Goal: Use online tool/utility: Utilize a website feature to perform a specific function

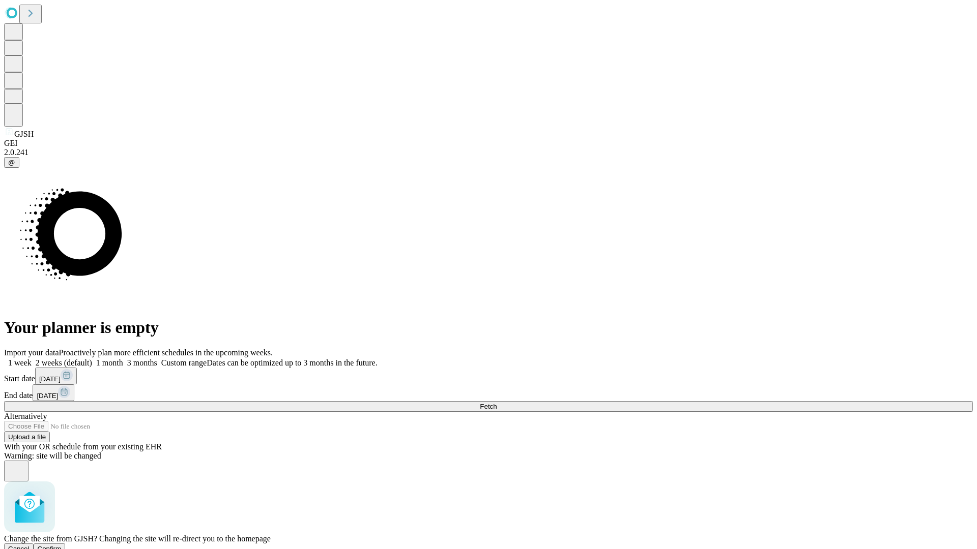
click at [62, 545] on span "Confirm" at bounding box center [50, 549] width 24 height 8
click at [123, 359] on label "1 month" at bounding box center [107, 363] width 31 height 9
click at [497, 403] on span "Fetch" at bounding box center [488, 407] width 17 height 8
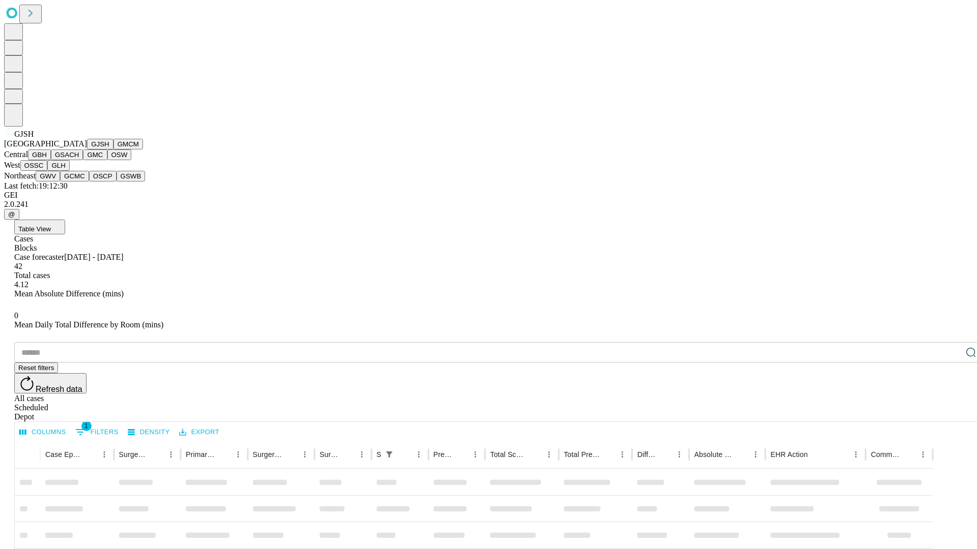
click at [113, 150] on button "GMCM" at bounding box center [128, 144] width 30 height 11
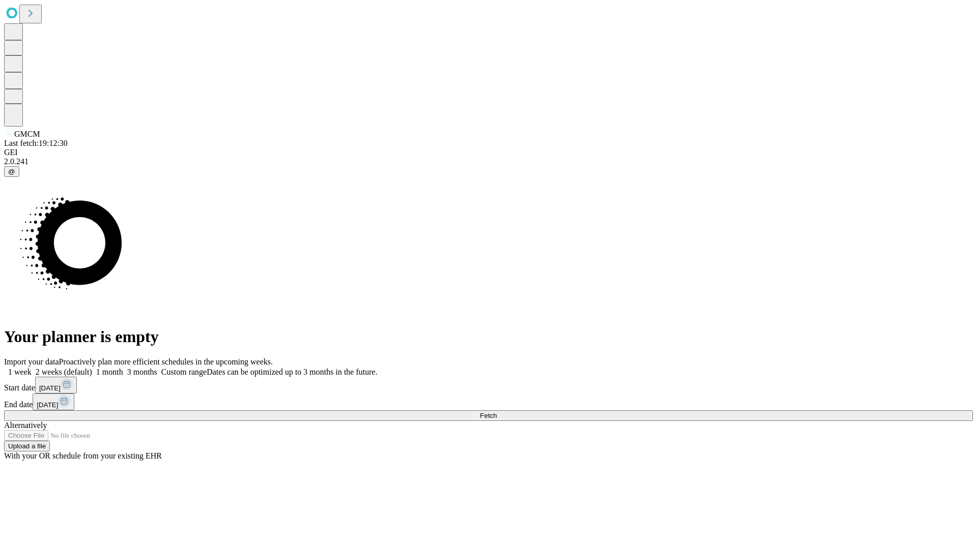
click at [123, 368] on label "1 month" at bounding box center [107, 372] width 31 height 9
click at [497, 412] on span "Fetch" at bounding box center [488, 416] width 17 height 8
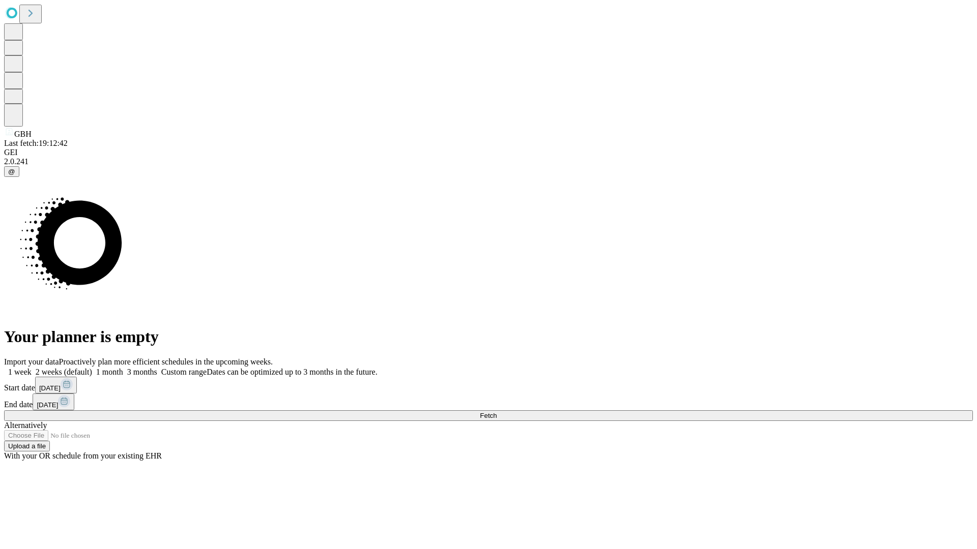
click at [497, 412] on span "Fetch" at bounding box center [488, 416] width 17 height 8
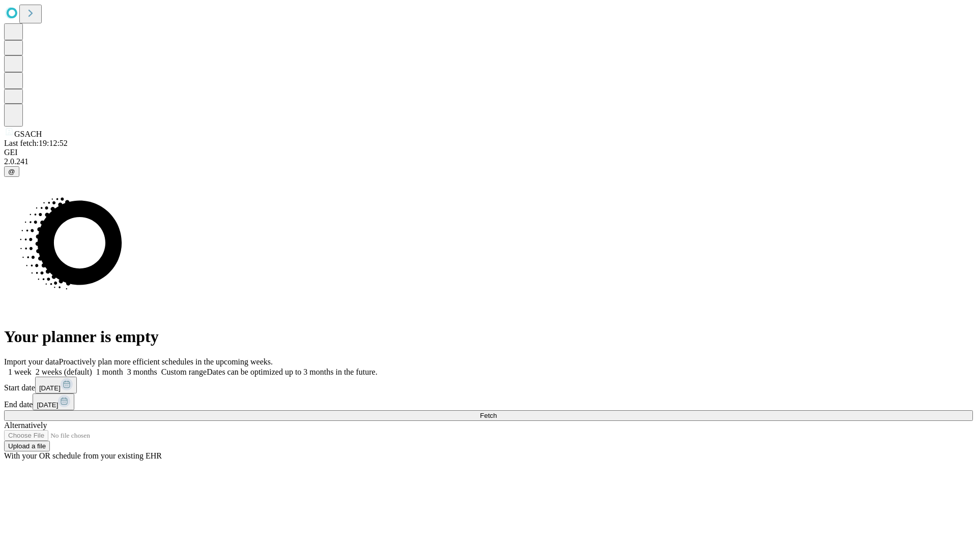
click at [123, 368] on label "1 month" at bounding box center [107, 372] width 31 height 9
click at [497, 412] on span "Fetch" at bounding box center [488, 416] width 17 height 8
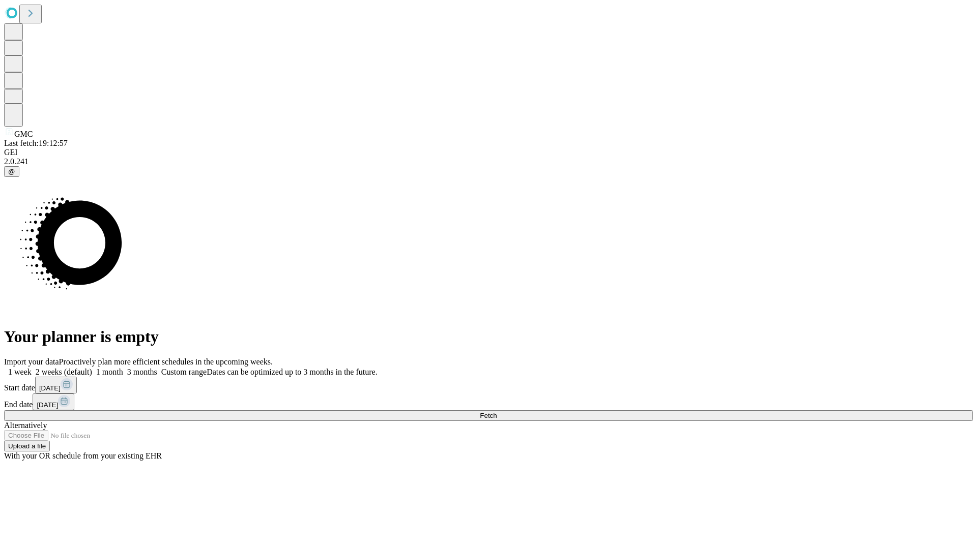
click at [123, 368] on label "1 month" at bounding box center [107, 372] width 31 height 9
click at [497, 412] on span "Fetch" at bounding box center [488, 416] width 17 height 8
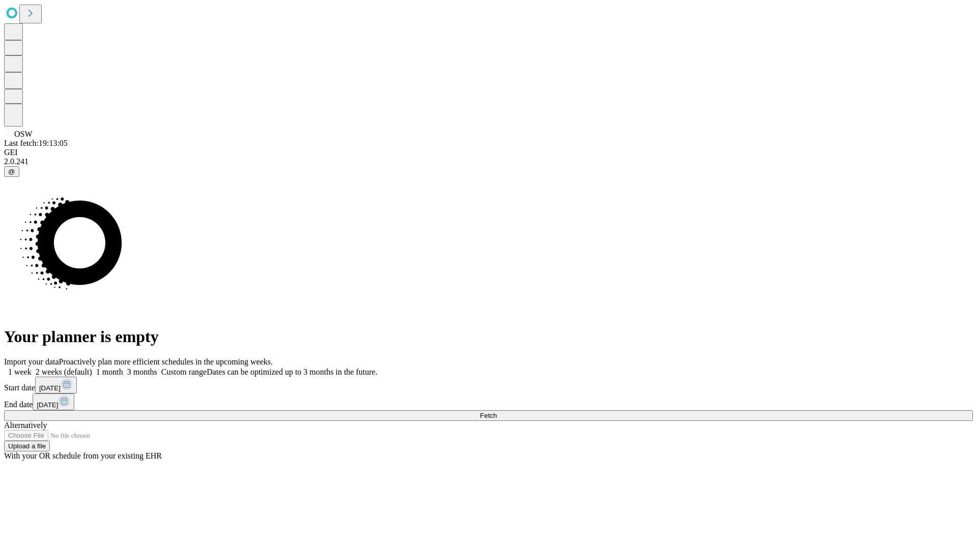
click at [123, 368] on label "1 month" at bounding box center [107, 372] width 31 height 9
click at [497, 412] on span "Fetch" at bounding box center [488, 416] width 17 height 8
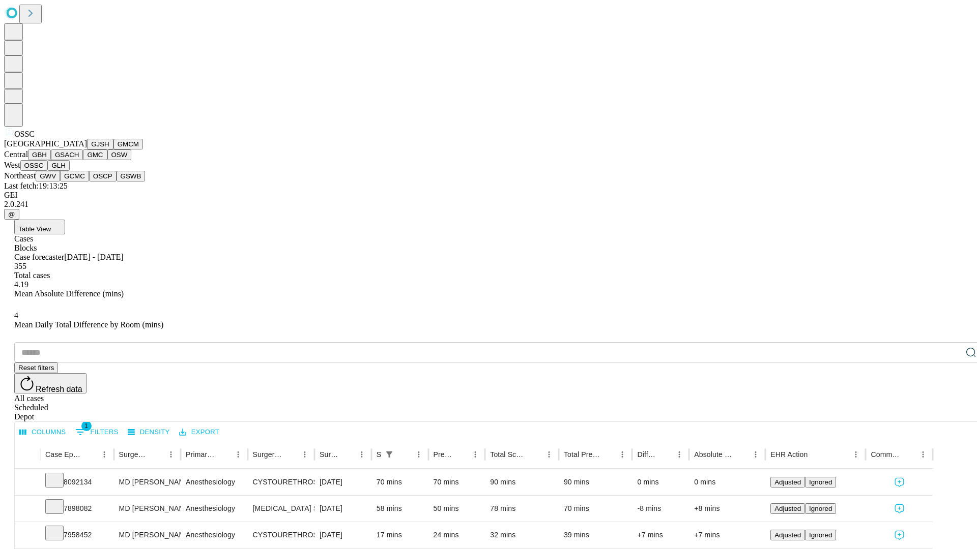
click at [69, 171] on button "GLH" at bounding box center [58, 165] width 22 height 11
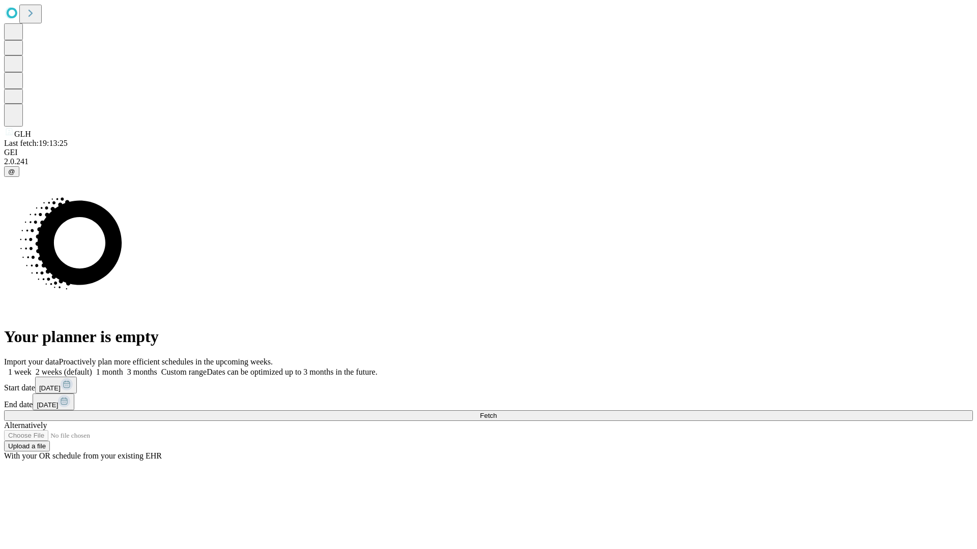
click at [123, 368] on label "1 month" at bounding box center [107, 372] width 31 height 9
click at [497, 412] on span "Fetch" at bounding box center [488, 416] width 17 height 8
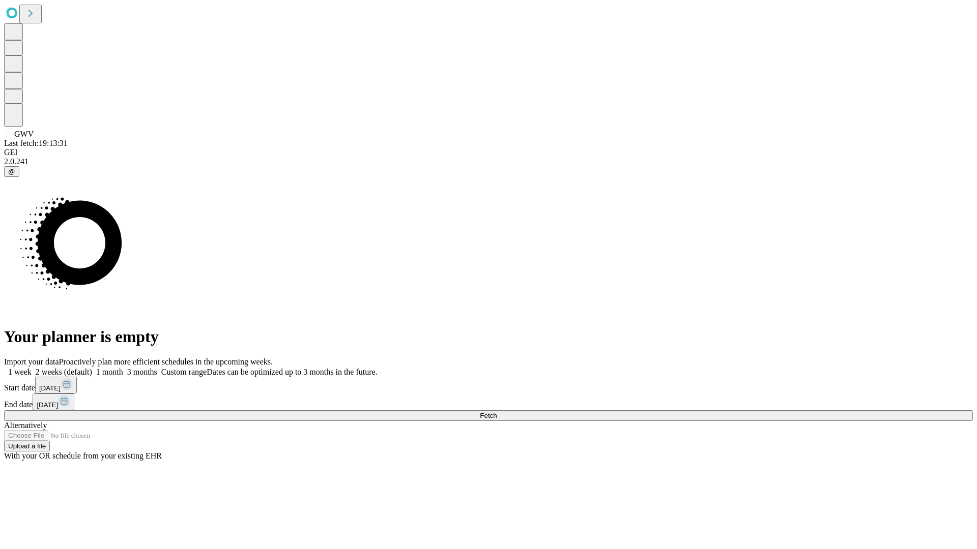
click at [123, 368] on label "1 month" at bounding box center [107, 372] width 31 height 9
click at [497, 412] on span "Fetch" at bounding box center [488, 416] width 17 height 8
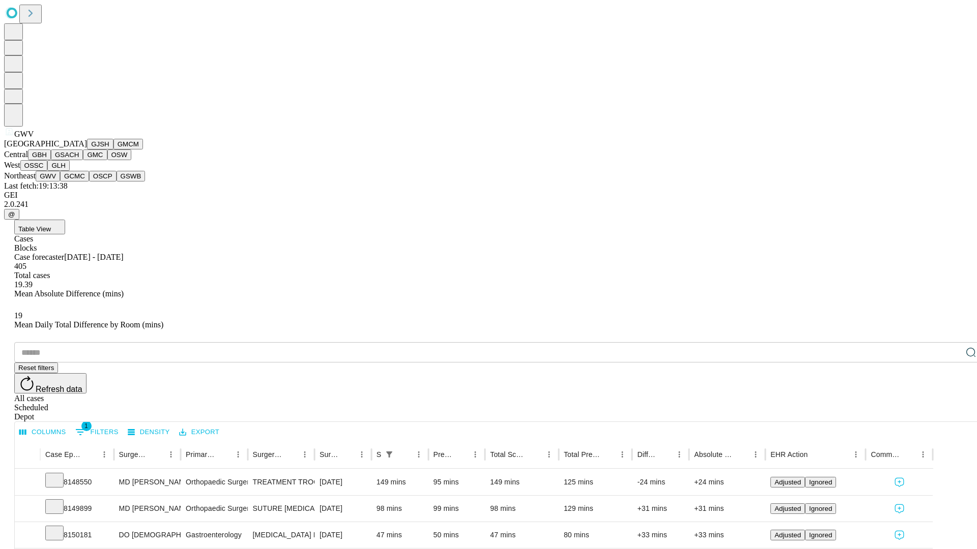
click at [79, 182] on button "GCMC" at bounding box center [74, 176] width 29 height 11
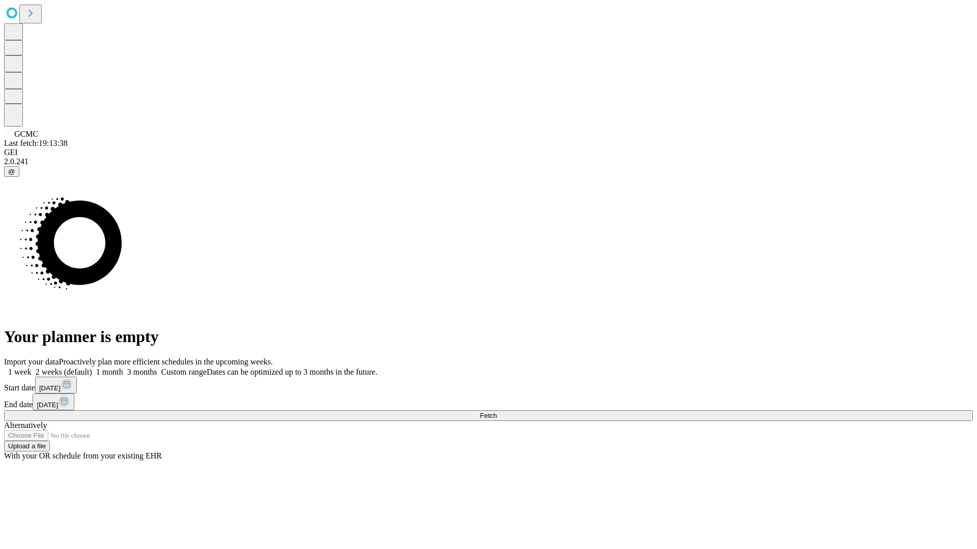
click at [123, 368] on label "1 month" at bounding box center [107, 372] width 31 height 9
click at [497, 412] on span "Fetch" at bounding box center [488, 416] width 17 height 8
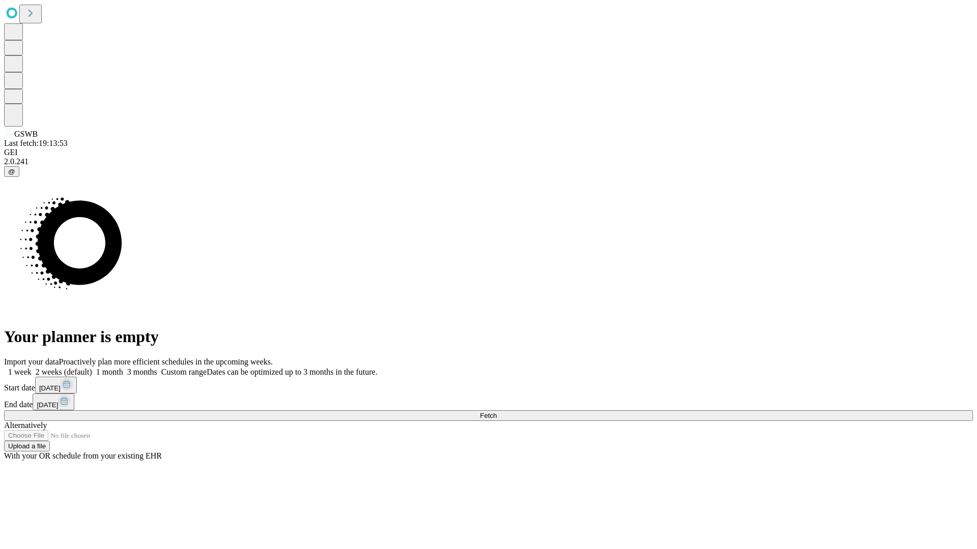
click at [123, 368] on label "1 month" at bounding box center [107, 372] width 31 height 9
click at [497, 412] on span "Fetch" at bounding box center [488, 416] width 17 height 8
